Goal: Task Accomplishment & Management: Use online tool/utility

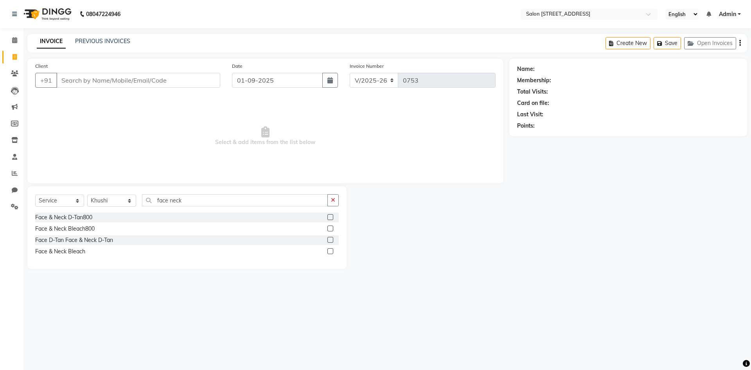
select select "7707"
select select "service"
select select "68568"
click at [16, 42] on icon at bounding box center [14, 40] width 5 height 6
click at [12, 56] on span at bounding box center [15, 57] width 14 height 9
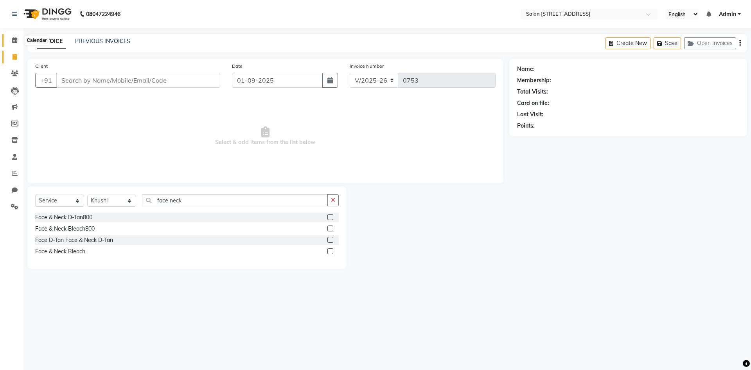
click at [12, 40] on icon at bounding box center [14, 40] width 5 height 6
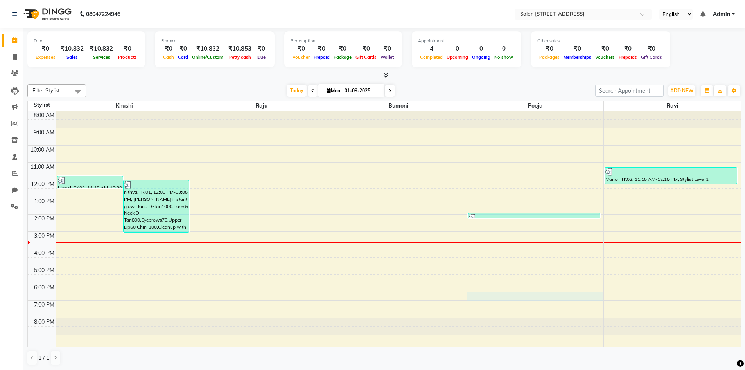
click at [519, 294] on div "8:00 AM 9:00 AM 10:00 AM 11:00 AM 12:00 PM 1:00 PM 2:00 PM 3:00 PM 4:00 PM 5:00…" at bounding box center [384, 228] width 713 height 235
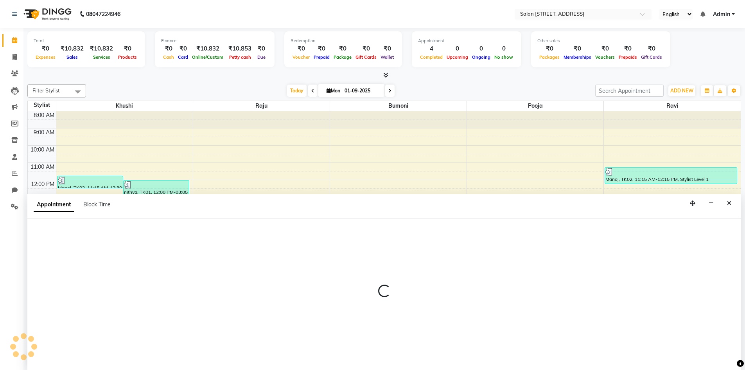
scroll to position [0, 0]
select select "83057"
select select "tentative"
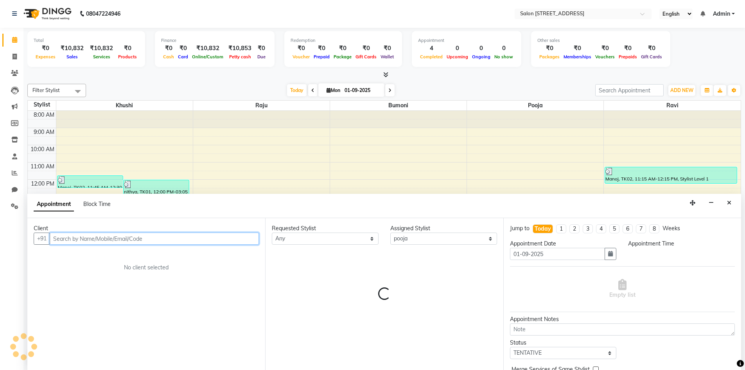
select select "1110"
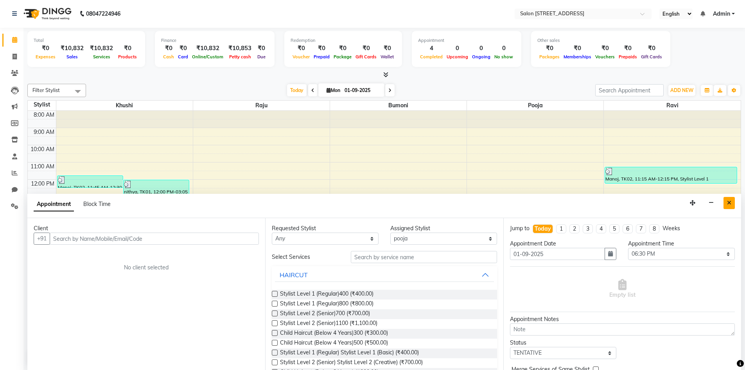
click at [729, 205] on icon "Close" at bounding box center [729, 202] width 4 height 5
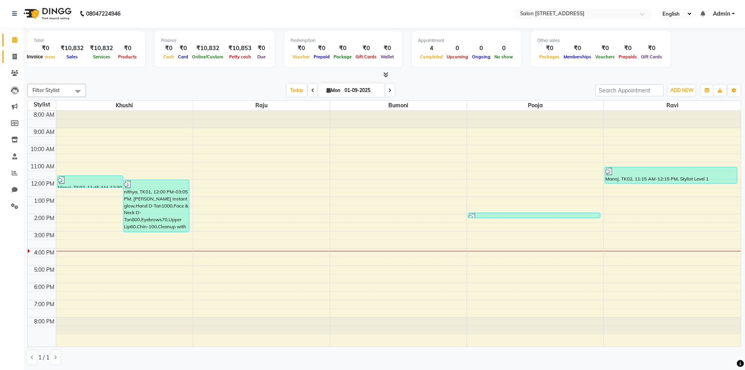
click at [13, 57] on icon at bounding box center [15, 57] width 4 height 6
select select "service"
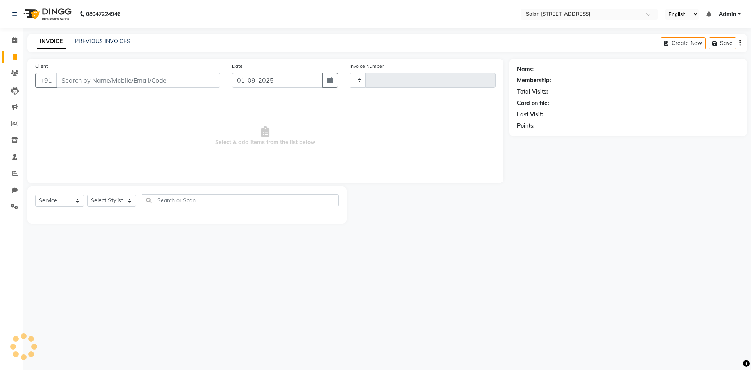
type input "0753"
select select "7707"
select select "P"
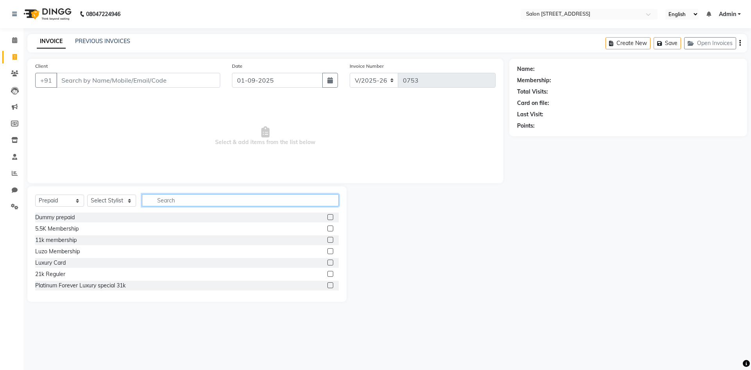
click at [195, 199] on input "text" at bounding box center [240, 200] width 197 height 12
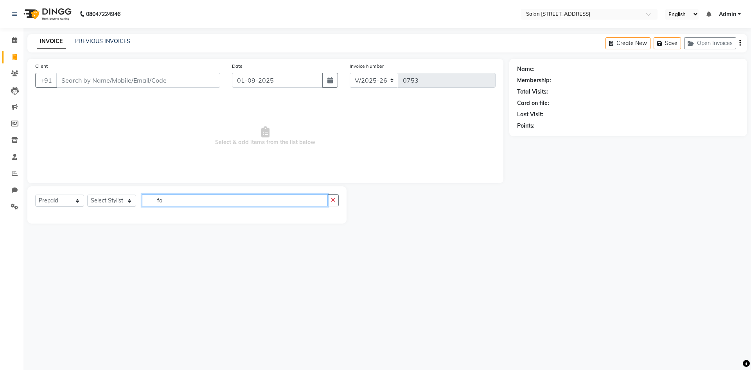
type input "f"
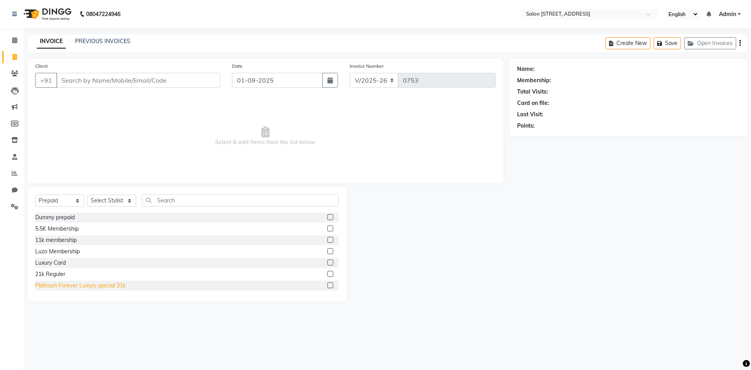
scroll to position [1, 0]
click at [16, 69] on span at bounding box center [15, 73] width 14 height 9
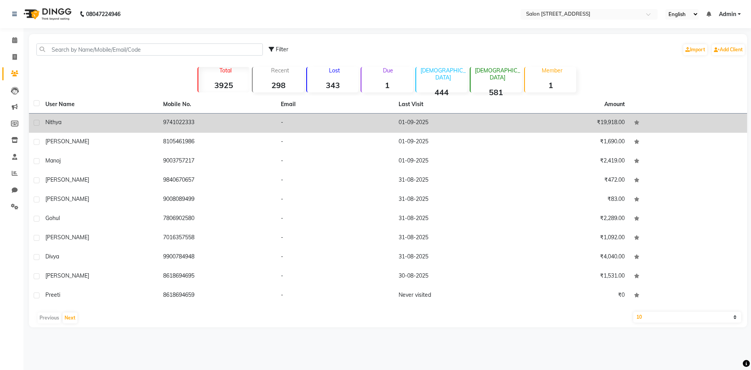
click at [113, 129] on td "nithya" at bounding box center [100, 122] width 118 height 19
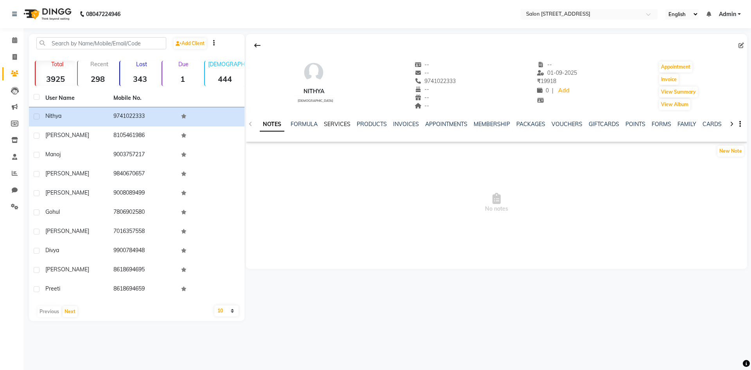
click at [327, 121] on link "SERVICES" at bounding box center [337, 123] width 27 height 7
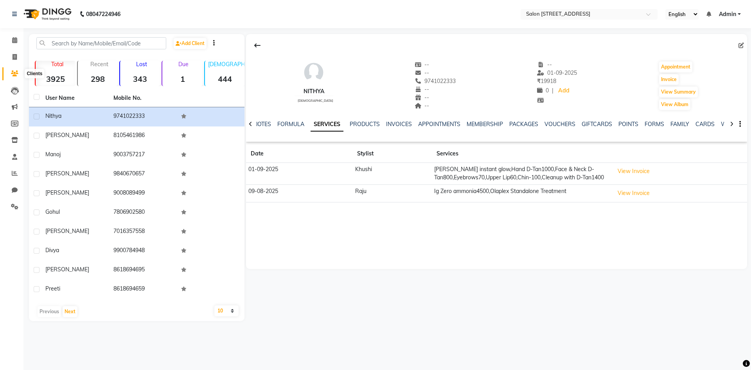
click at [12, 71] on icon at bounding box center [14, 73] width 7 height 6
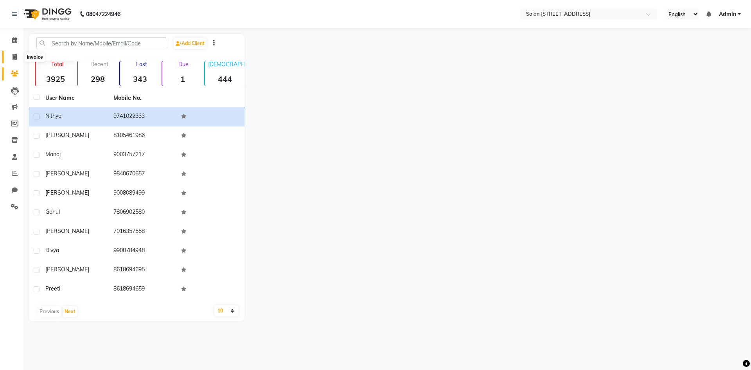
click at [10, 57] on span at bounding box center [15, 57] width 14 height 9
select select "service"
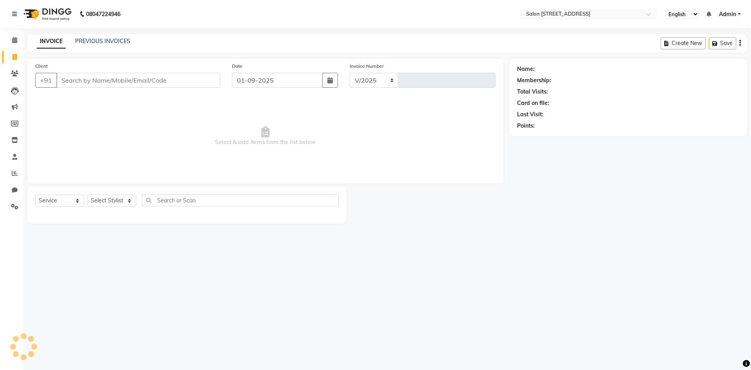
select select "7707"
type input "0753"
select select "P"
